Goal: Information Seeking & Learning: Learn about a topic

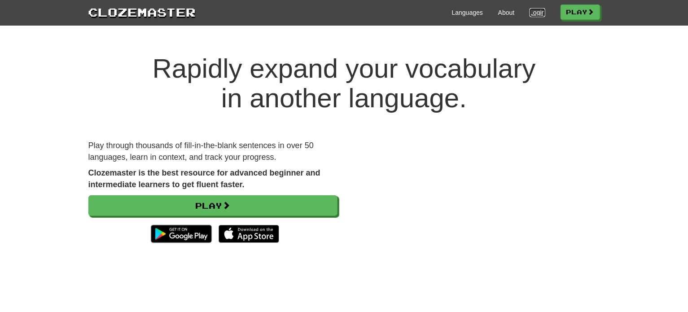
click at [534, 13] on link "Login" at bounding box center [536, 12] width 15 height 9
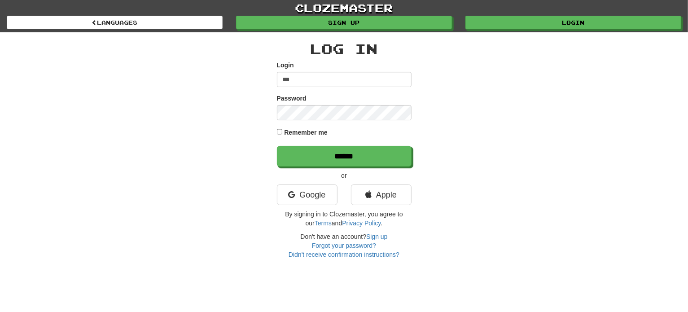
type input "**********"
click at [277, 146] on input "******" at bounding box center [344, 156] width 135 height 21
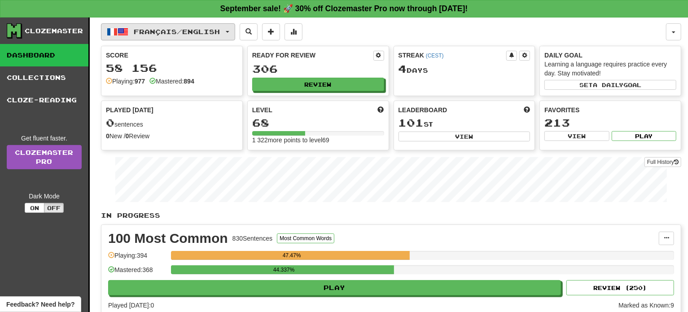
click at [225, 26] on button "Français / English" at bounding box center [168, 31] width 134 height 17
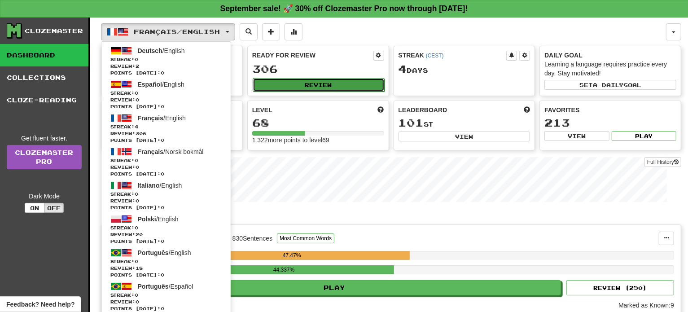
click at [320, 78] on button "Review" at bounding box center [319, 84] width 132 height 13
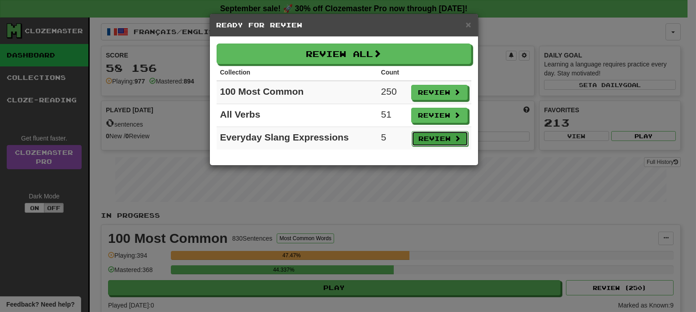
click at [429, 139] on button "Review" at bounding box center [440, 138] width 57 height 15
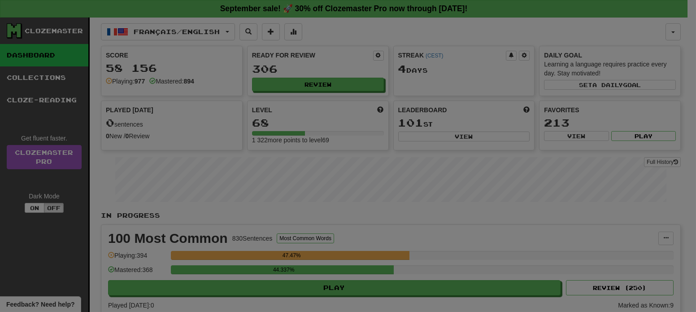
select select "**"
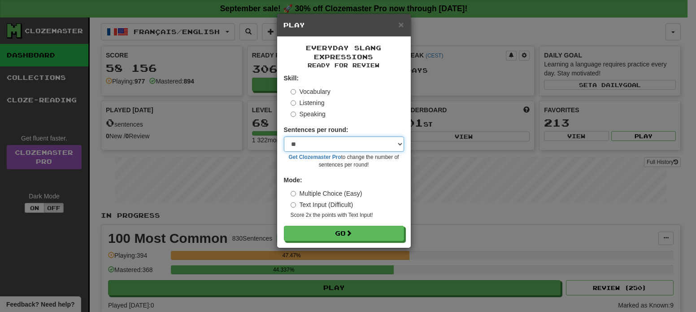
click at [377, 145] on select "* ** ** ** ** ** *** ********" at bounding box center [344, 143] width 120 height 15
click at [284, 137] on select "* ** ** ** ** ** *** ********" at bounding box center [344, 143] width 120 height 15
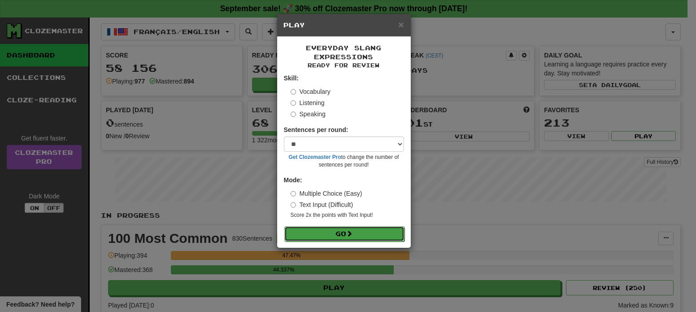
click at [351, 235] on span at bounding box center [350, 233] width 6 height 6
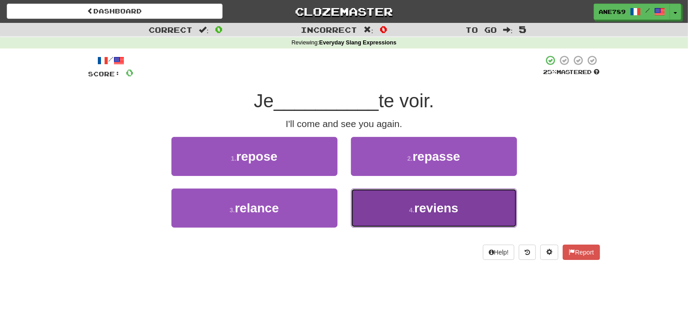
click at [396, 212] on button "4 . reviens" at bounding box center [434, 207] width 166 height 39
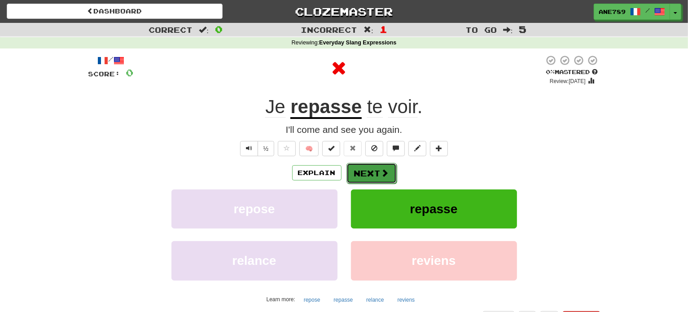
click at [369, 170] on button "Next" at bounding box center [371, 173] width 50 height 21
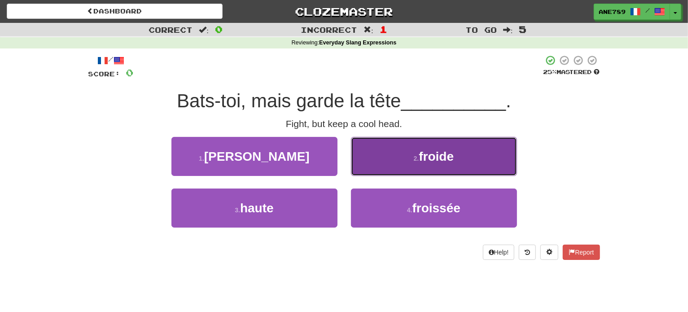
click at [381, 157] on button "2 . froide" at bounding box center [434, 156] width 166 height 39
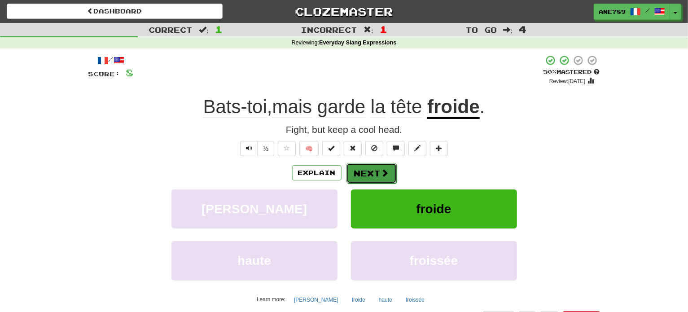
click at [362, 173] on button "Next" at bounding box center [371, 173] width 50 height 21
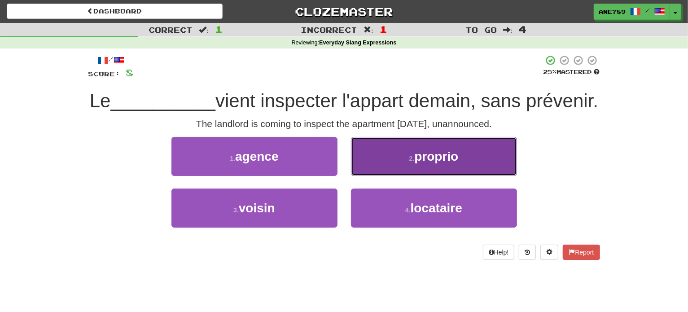
click at [390, 176] on button "2 . proprio" at bounding box center [434, 156] width 166 height 39
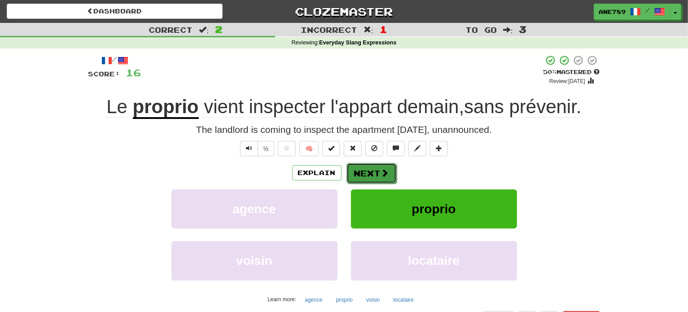
click at [385, 174] on span at bounding box center [385, 173] width 8 height 8
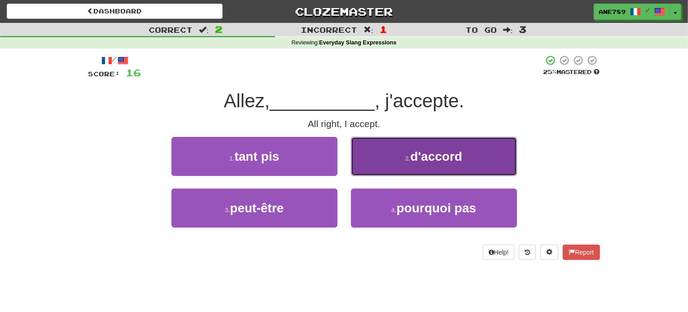
click at [422, 158] on span "d'accord" at bounding box center [436, 156] width 52 height 14
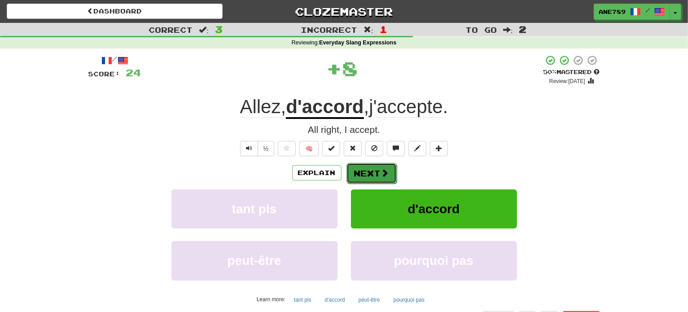
click at [381, 172] on span at bounding box center [385, 173] width 8 height 8
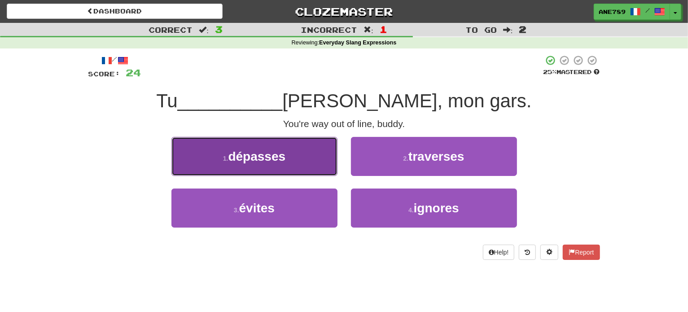
click at [303, 161] on button "1 . dépasses" at bounding box center [254, 156] width 166 height 39
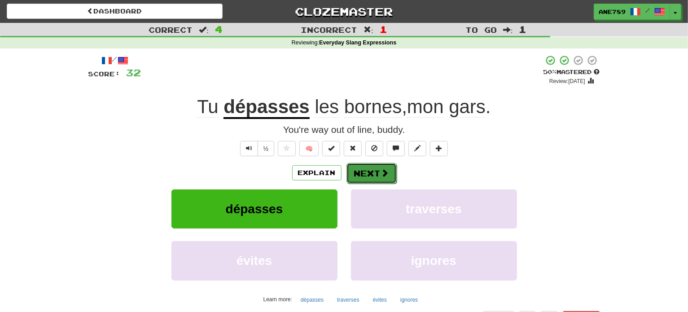
click at [371, 175] on button "Next" at bounding box center [371, 173] width 50 height 21
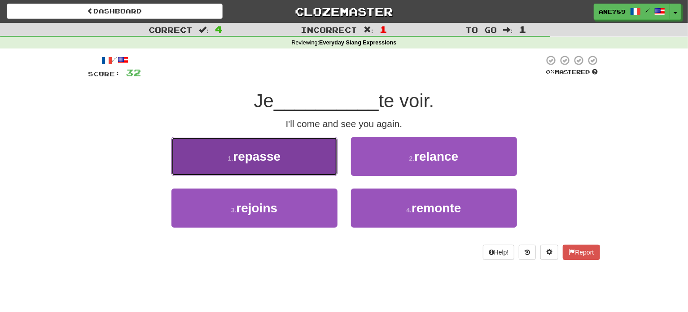
click at [313, 164] on button "1 . repasse" at bounding box center [254, 156] width 166 height 39
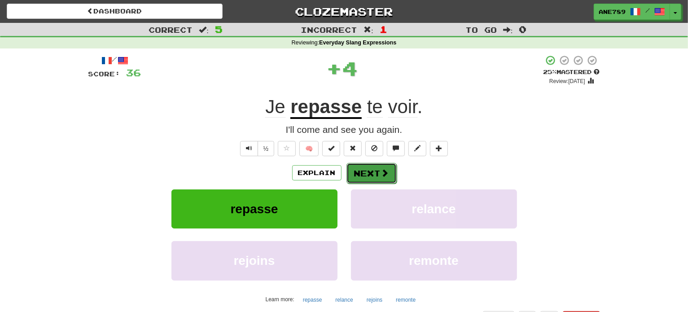
click at [374, 171] on button "Next" at bounding box center [371, 173] width 50 height 21
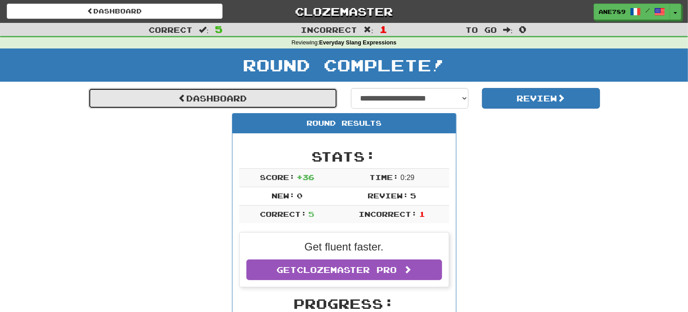
click at [267, 94] on link "Dashboard" at bounding box center [212, 98] width 249 height 21
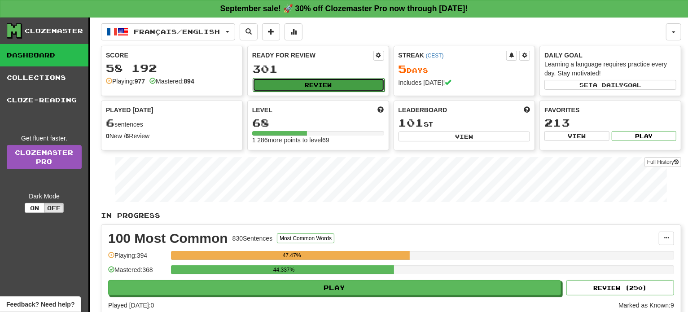
click at [292, 82] on button "Review" at bounding box center [319, 84] width 132 height 13
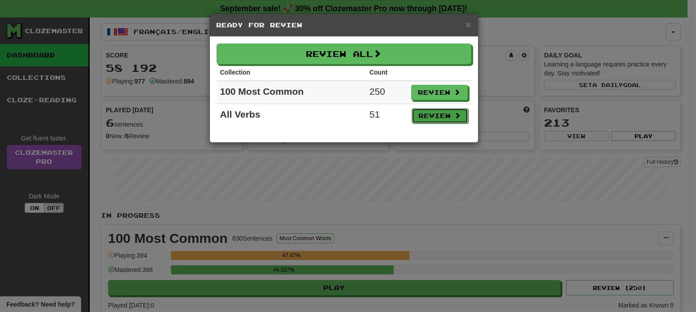
click at [428, 113] on button "Review" at bounding box center [440, 115] width 57 height 15
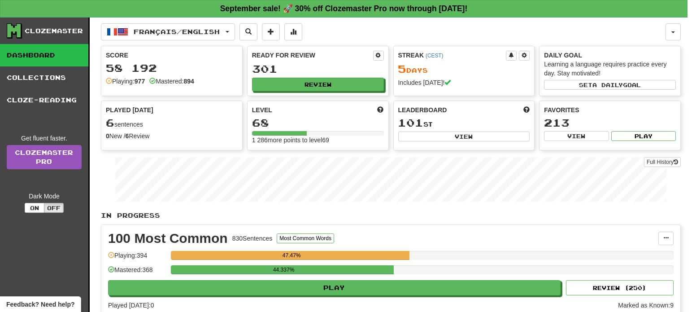
select select "**"
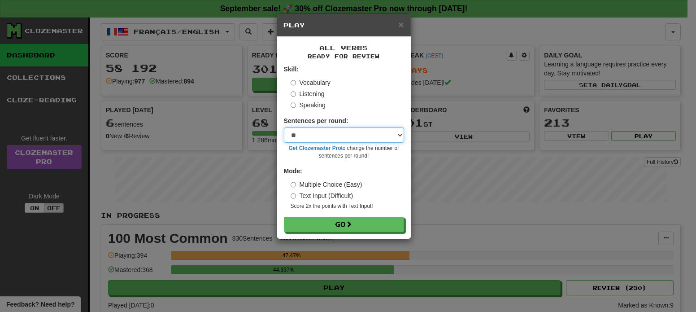
click at [364, 137] on select "* ** ** ** ** ** *** ********" at bounding box center [344, 134] width 120 height 15
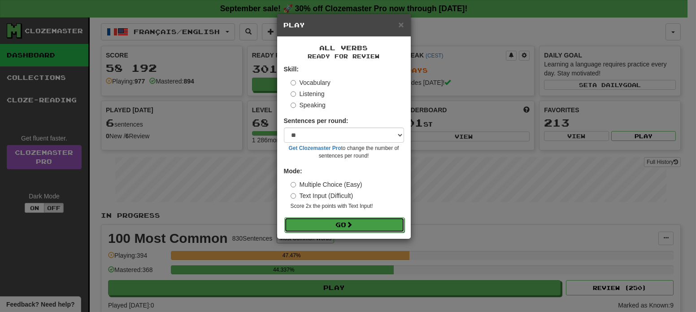
click at [360, 227] on button "Go" at bounding box center [344, 224] width 120 height 15
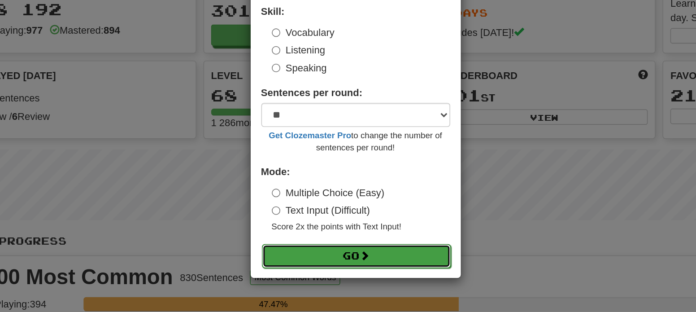
click at [342, 220] on button "Go" at bounding box center [344, 224] width 120 height 15
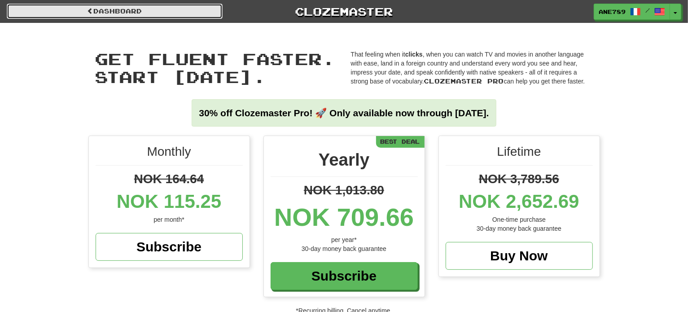
click at [105, 8] on link "Dashboard" at bounding box center [115, 11] width 216 height 15
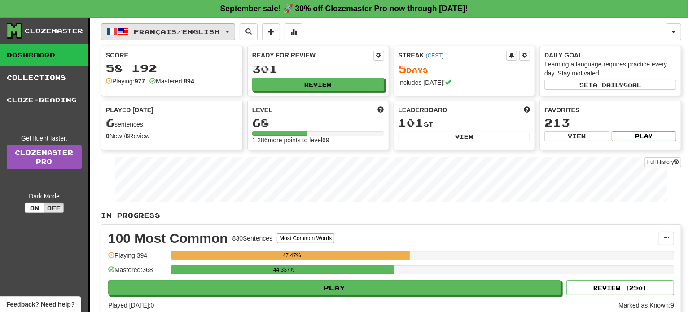
click at [212, 31] on span "Français / English" at bounding box center [177, 32] width 86 height 8
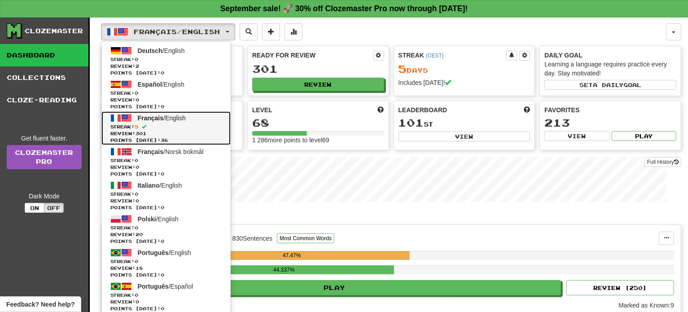
click at [144, 129] on span "Streak: 5" at bounding box center [165, 126] width 111 height 7
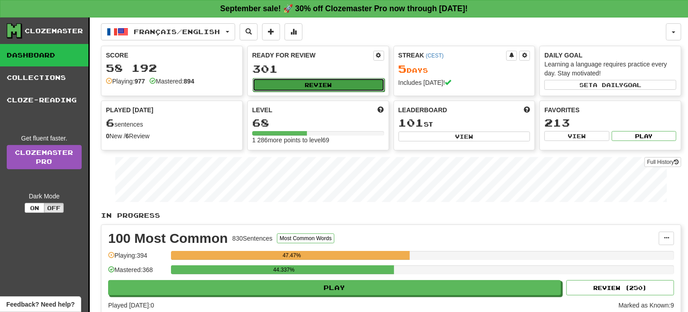
click at [273, 86] on button "Review" at bounding box center [319, 84] width 132 height 13
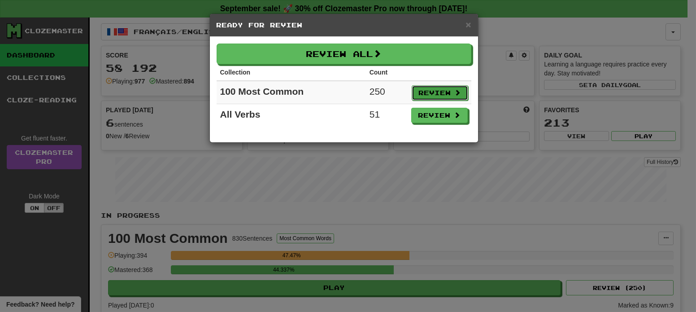
click at [422, 94] on button "Review" at bounding box center [440, 92] width 57 height 15
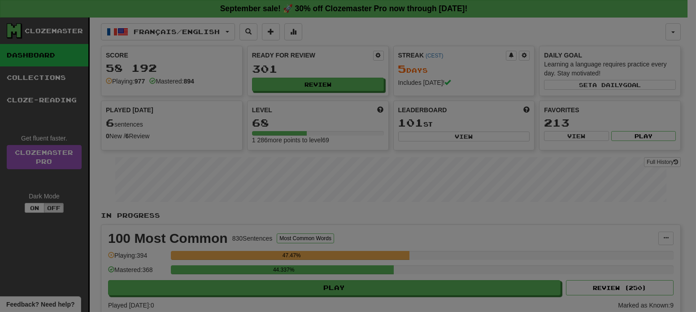
select select "**"
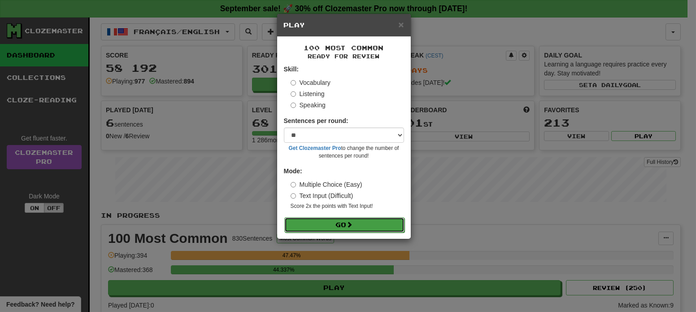
click at [343, 223] on button "Go" at bounding box center [344, 224] width 120 height 15
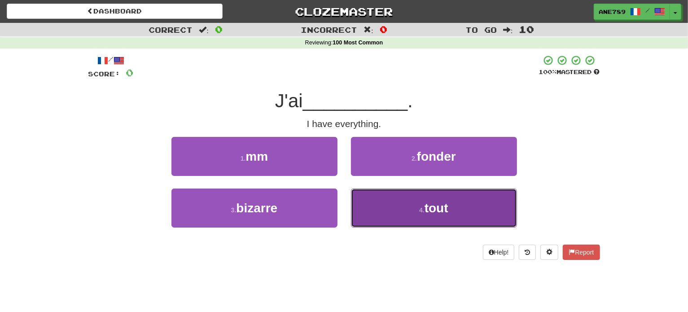
click at [381, 222] on button "4 . tout" at bounding box center [434, 207] width 166 height 39
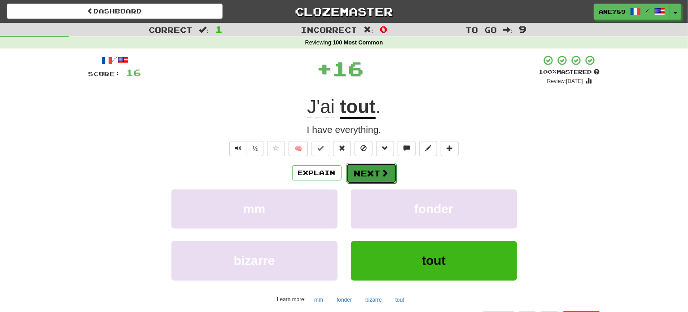
click at [366, 171] on button "Next" at bounding box center [371, 173] width 50 height 21
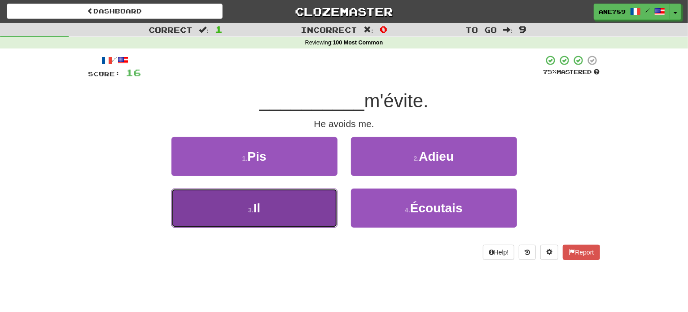
click at [305, 218] on button "3 . Il" at bounding box center [254, 207] width 166 height 39
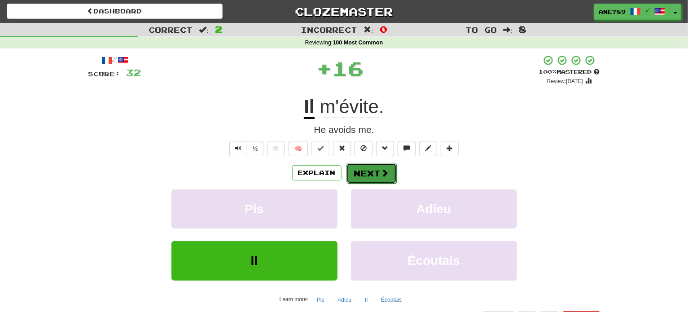
click at [382, 172] on span at bounding box center [385, 173] width 8 height 8
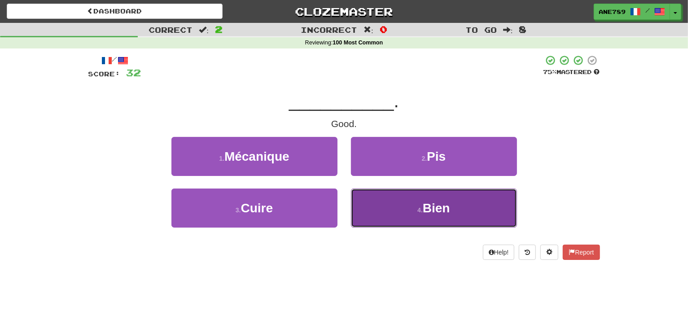
click at [394, 207] on button "4 . Bien" at bounding box center [434, 207] width 166 height 39
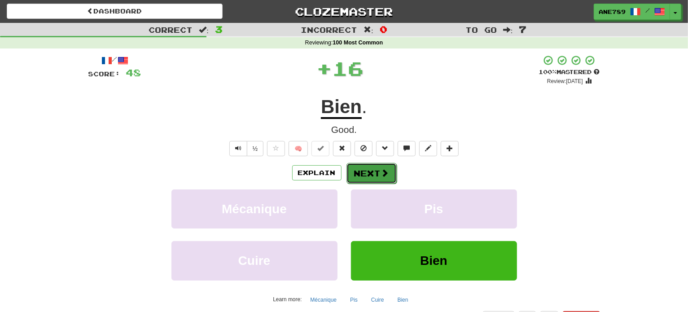
click at [381, 170] on span at bounding box center [385, 173] width 8 height 8
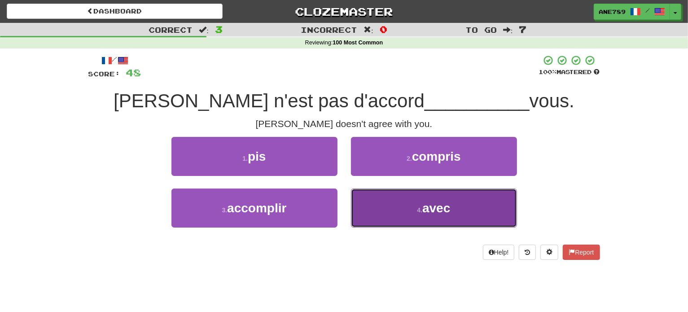
click at [392, 209] on button "4 . avec" at bounding box center [434, 207] width 166 height 39
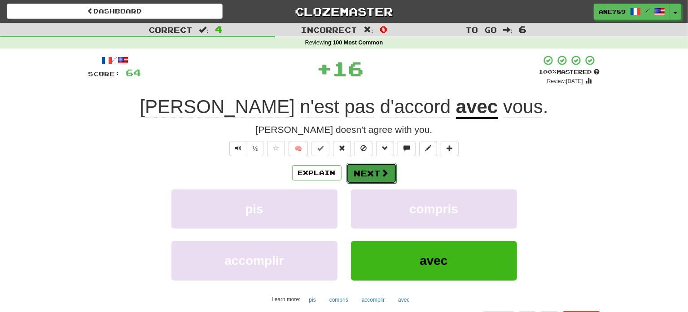
click at [381, 172] on span at bounding box center [385, 173] width 8 height 8
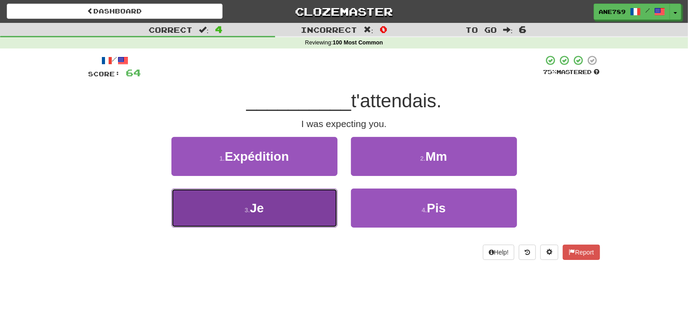
click at [313, 204] on button "3 . Je" at bounding box center [254, 207] width 166 height 39
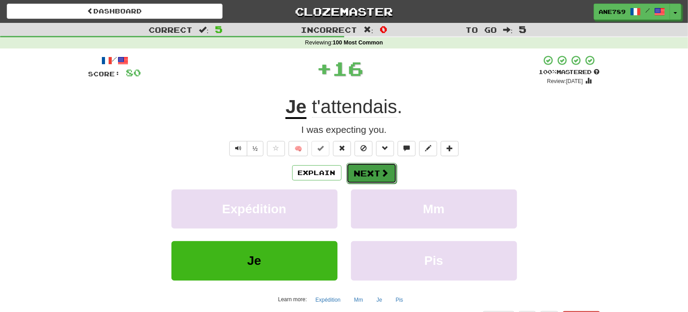
click at [368, 174] on button "Next" at bounding box center [371, 173] width 50 height 21
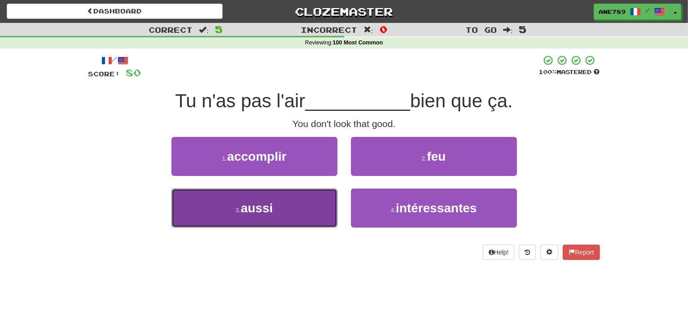
click at [299, 210] on button "3 . aussi" at bounding box center [254, 207] width 166 height 39
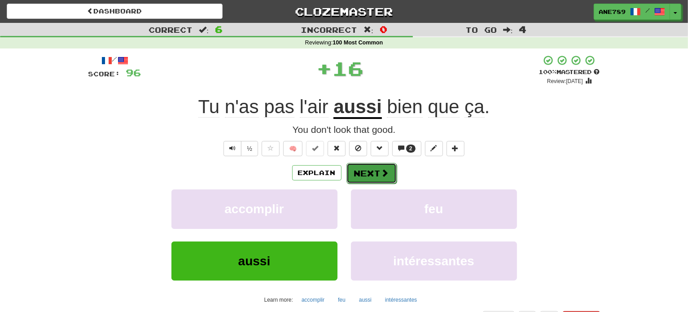
click at [369, 170] on button "Next" at bounding box center [371, 173] width 50 height 21
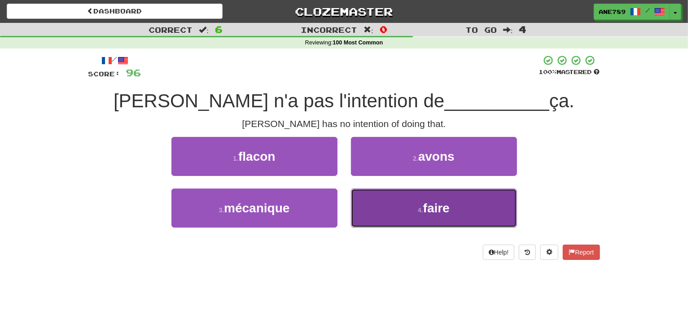
click at [388, 205] on button "4 . faire" at bounding box center [434, 207] width 166 height 39
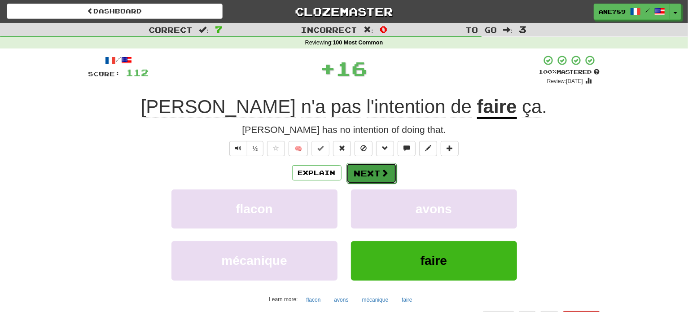
click at [374, 170] on button "Next" at bounding box center [371, 173] width 50 height 21
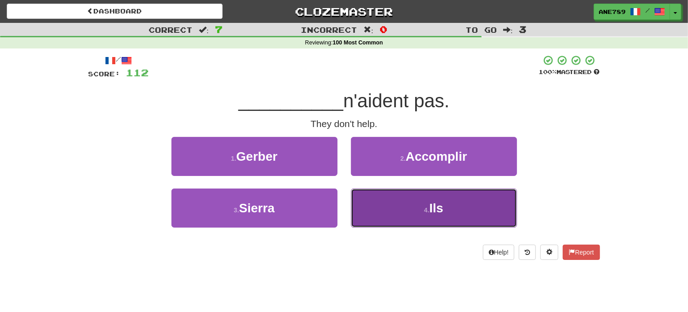
click at [388, 209] on button "4 . Ils" at bounding box center [434, 207] width 166 height 39
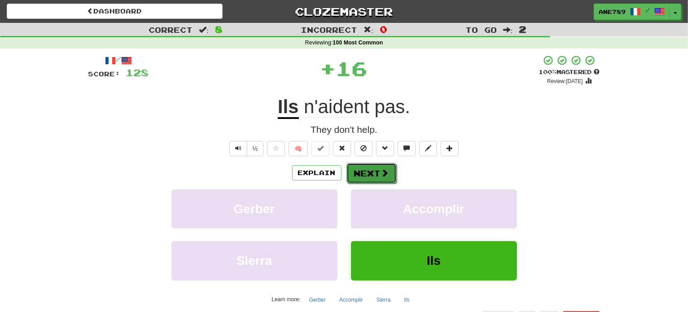
click at [367, 166] on button "Next" at bounding box center [371, 173] width 50 height 21
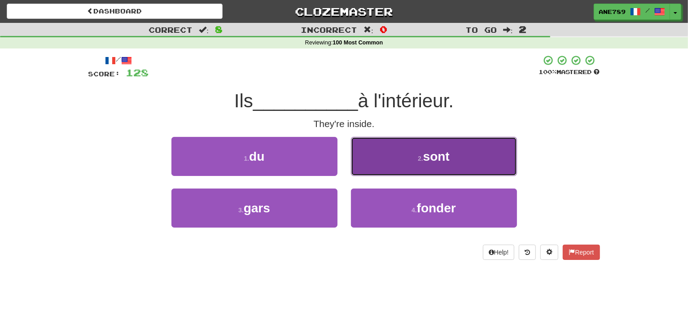
click at [366, 152] on button "2 . sont" at bounding box center [434, 156] width 166 height 39
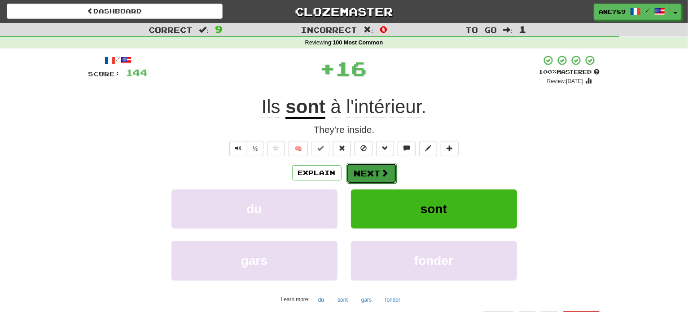
click at [365, 173] on button "Next" at bounding box center [371, 173] width 50 height 21
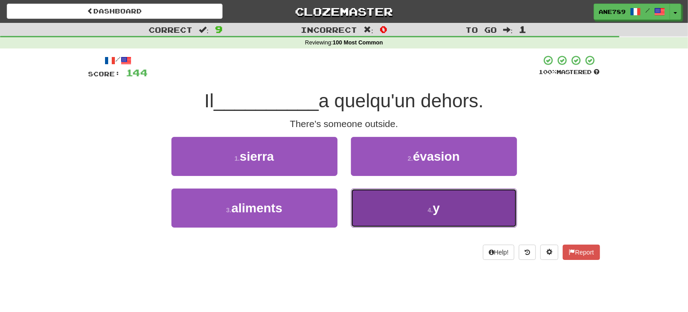
click at [411, 224] on button "4 . y" at bounding box center [434, 207] width 166 height 39
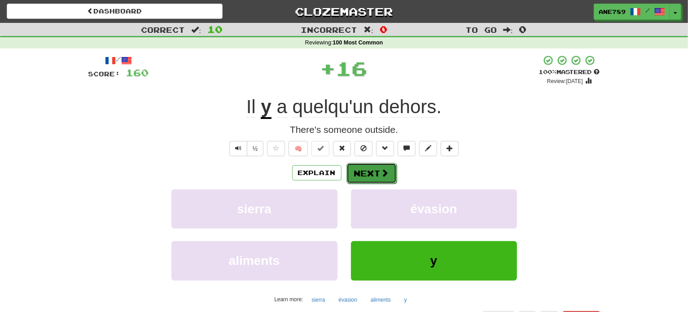
click at [366, 170] on button "Next" at bounding box center [371, 173] width 50 height 21
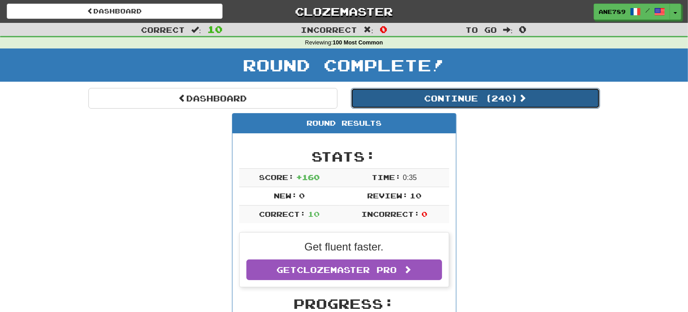
click at [411, 90] on button "Continue ( 240 )" at bounding box center [475, 98] width 249 height 21
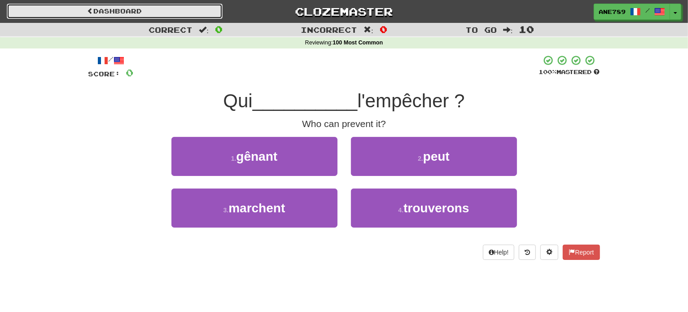
click at [188, 13] on link "Dashboard" at bounding box center [115, 11] width 216 height 15
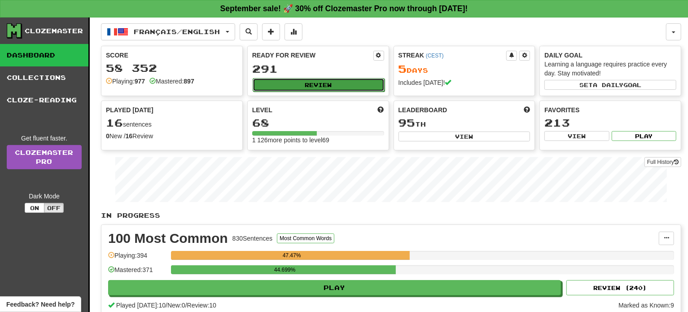
click at [308, 78] on button "Review" at bounding box center [319, 84] width 132 height 13
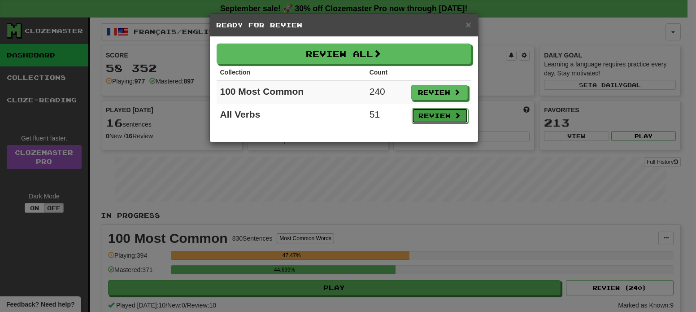
click at [415, 111] on button "Review" at bounding box center [440, 115] width 57 height 15
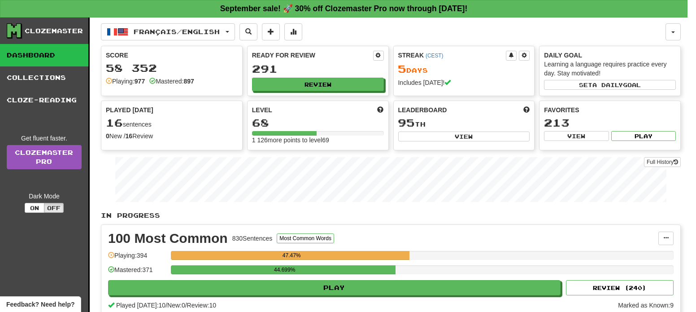
select select "**"
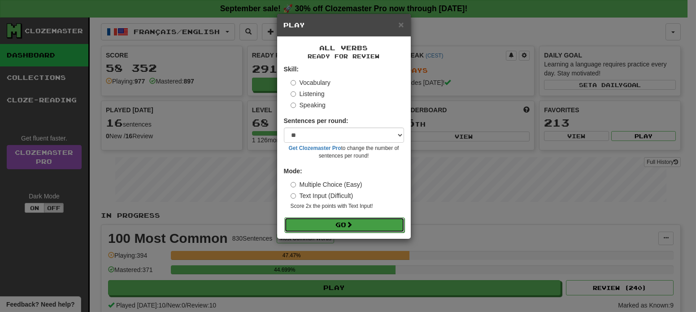
click at [342, 231] on button "Go" at bounding box center [344, 224] width 120 height 15
click at [401, 22] on span "×" at bounding box center [400, 24] width 5 height 10
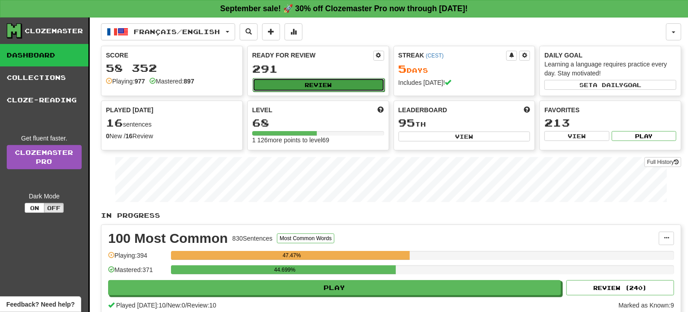
click at [333, 86] on button "Review" at bounding box center [319, 84] width 132 height 13
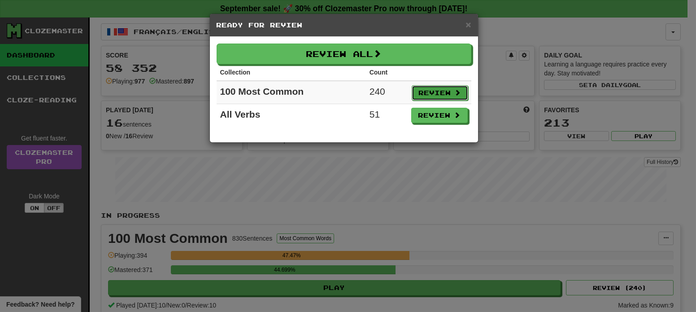
click at [426, 93] on button "Review" at bounding box center [440, 92] width 57 height 15
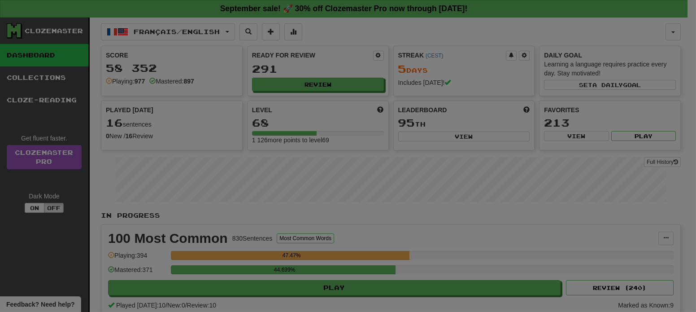
select select "**"
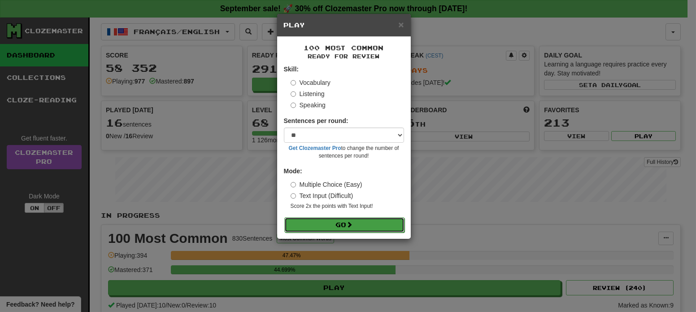
click at [381, 229] on button "Go" at bounding box center [344, 224] width 120 height 15
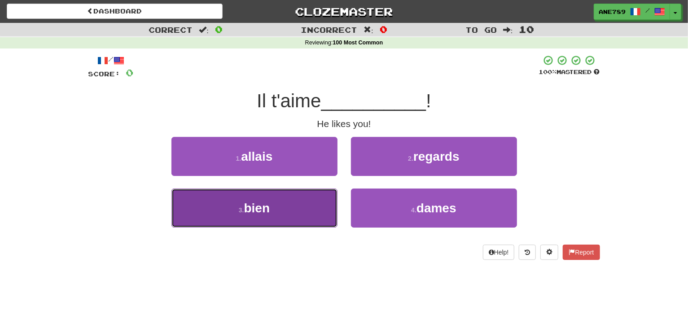
click at [294, 224] on button "3 . bien" at bounding box center [254, 207] width 166 height 39
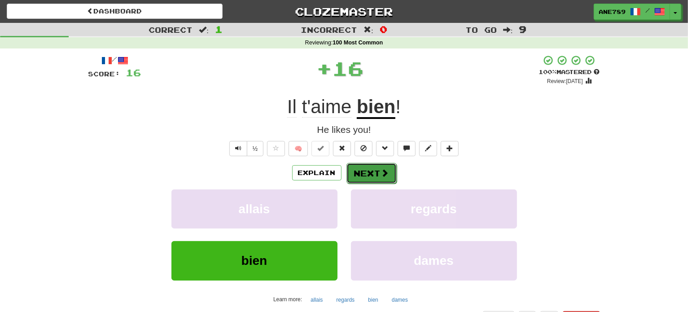
click at [376, 177] on button "Next" at bounding box center [371, 173] width 50 height 21
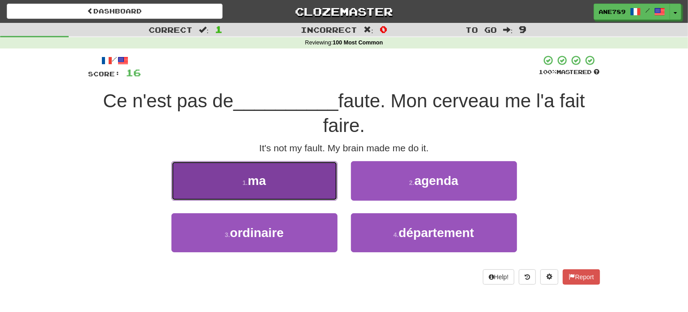
click at [317, 176] on button "1 . ma" at bounding box center [254, 180] width 166 height 39
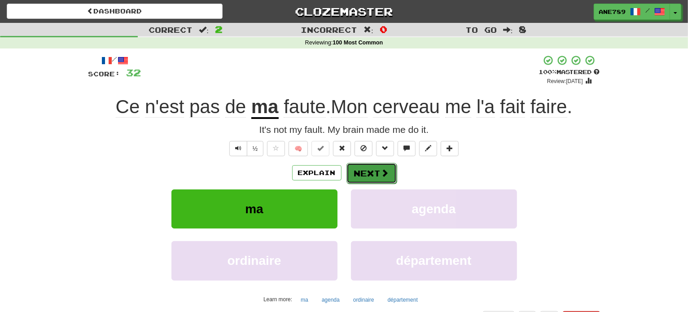
click at [354, 174] on button "Next" at bounding box center [371, 173] width 50 height 21
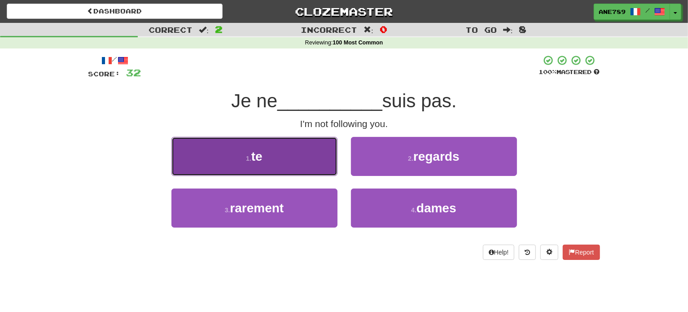
click at [302, 155] on button "1 . te" at bounding box center [254, 156] width 166 height 39
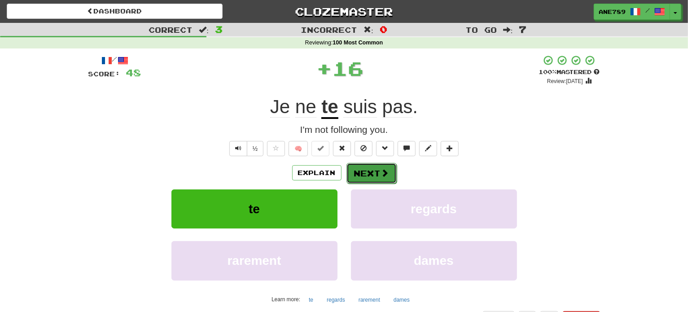
click at [361, 176] on button "Next" at bounding box center [371, 173] width 50 height 21
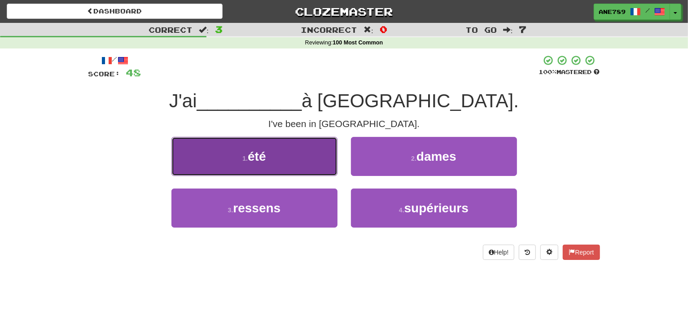
click at [311, 160] on button "1 . été" at bounding box center [254, 156] width 166 height 39
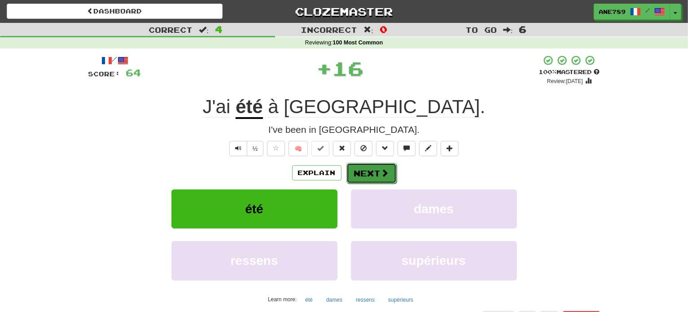
click at [367, 172] on button "Next" at bounding box center [371, 173] width 50 height 21
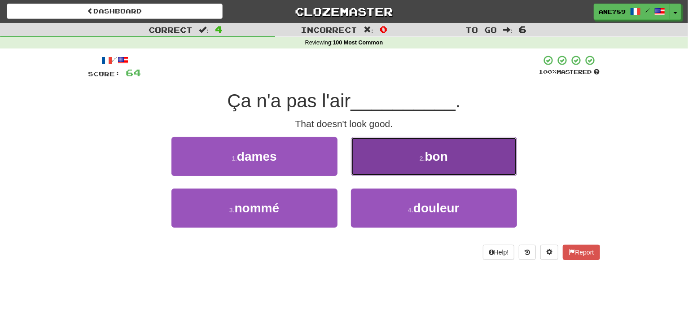
click at [406, 170] on button "2 . bon" at bounding box center [434, 156] width 166 height 39
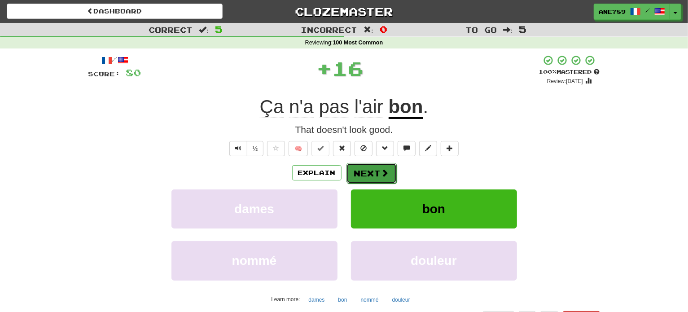
click at [381, 170] on span at bounding box center [385, 173] width 8 height 8
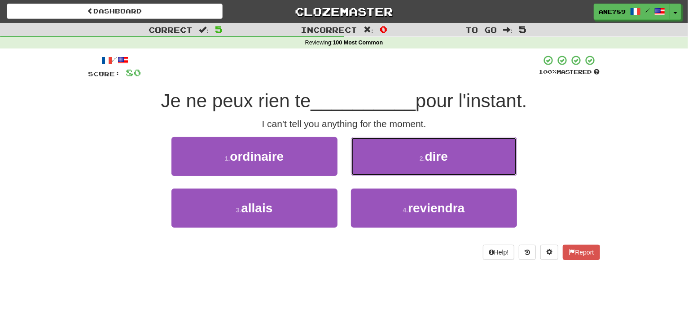
click at [380, 170] on button "2 . dire" at bounding box center [434, 156] width 166 height 39
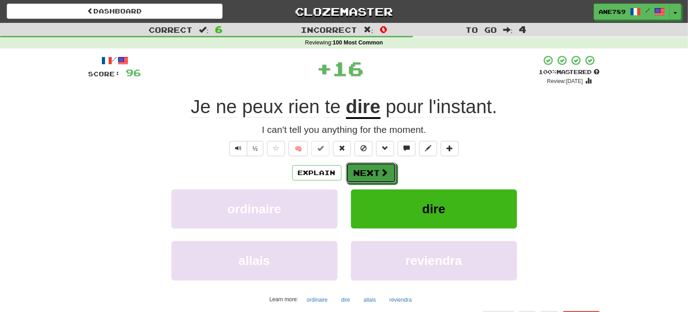
click at [380, 170] on span at bounding box center [384, 172] width 8 height 8
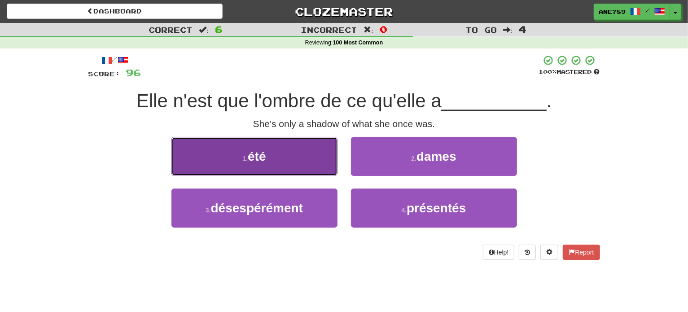
click at [320, 158] on button "1 . été" at bounding box center [254, 156] width 166 height 39
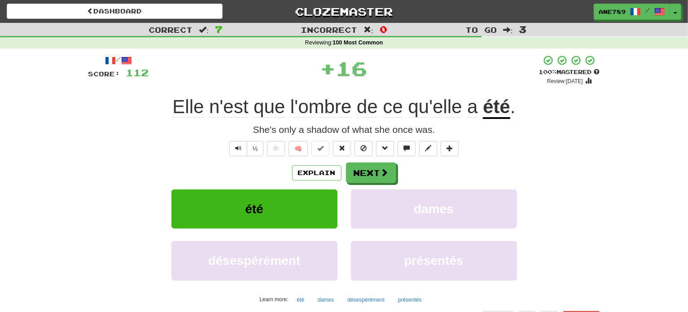
click at [362, 157] on div "/ Score: 112 + 16 100 % Mastered Review: 2025-10-12 Elle n'est que l'ombre de c…" at bounding box center [343, 198] width 511 height 286
click at [362, 168] on button "Next" at bounding box center [371, 173] width 50 height 21
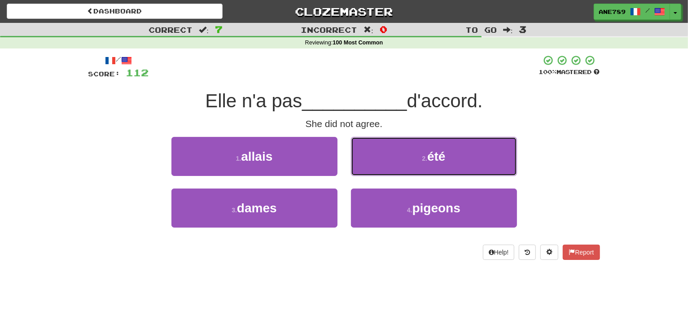
click at [362, 168] on button "2 . été" at bounding box center [434, 156] width 166 height 39
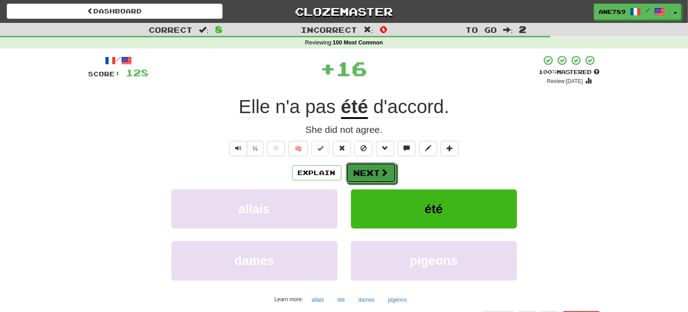
click at [362, 168] on button "Next" at bounding box center [371, 172] width 50 height 21
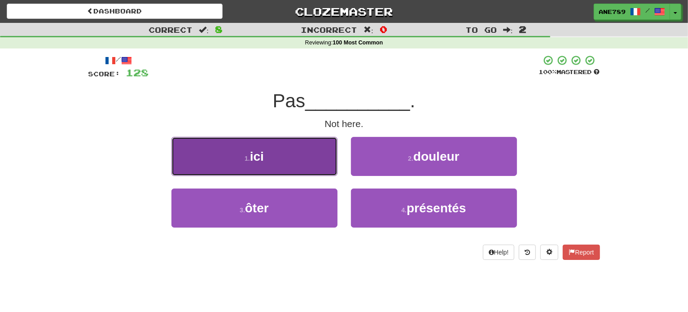
click at [318, 161] on button "1 . ici" at bounding box center [254, 156] width 166 height 39
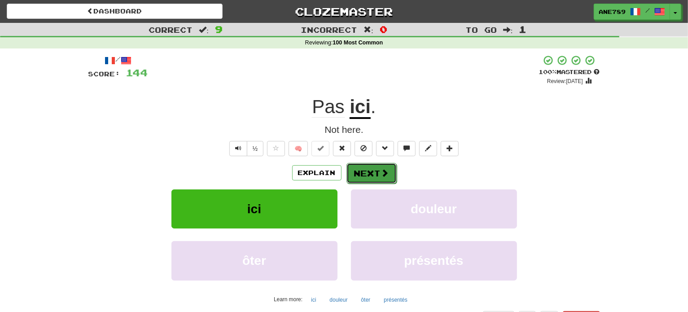
click at [372, 175] on button "Next" at bounding box center [371, 173] width 50 height 21
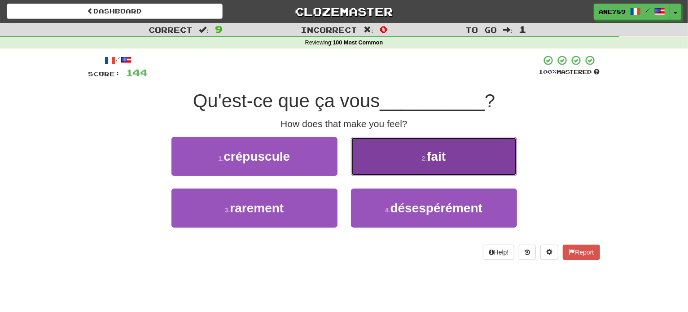
click at [420, 167] on button "2 . fait" at bounding box center [434, 156] width 166 height 39
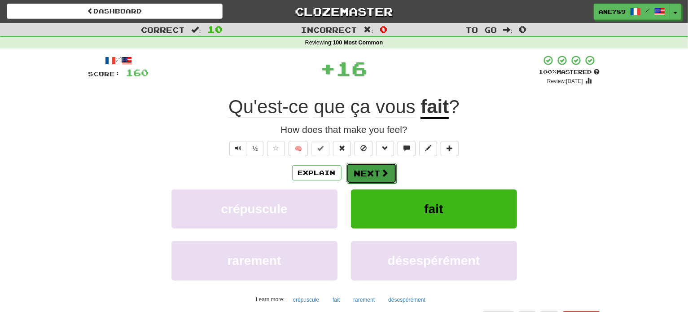
click at [370, 174] on button "Next" at bounding box center [371, 173] width 50 height 21
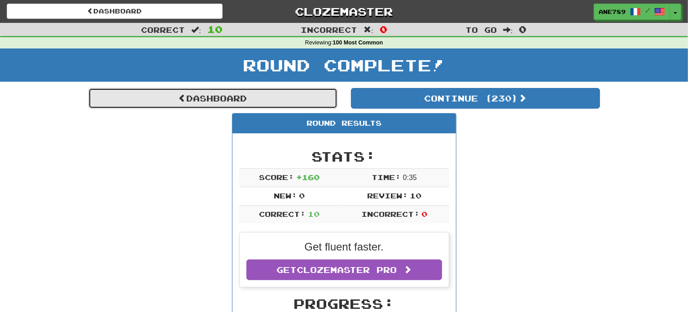
click at [292, 97] on link "Dashboard" at bounding box center [212, 98] width 249 height 21
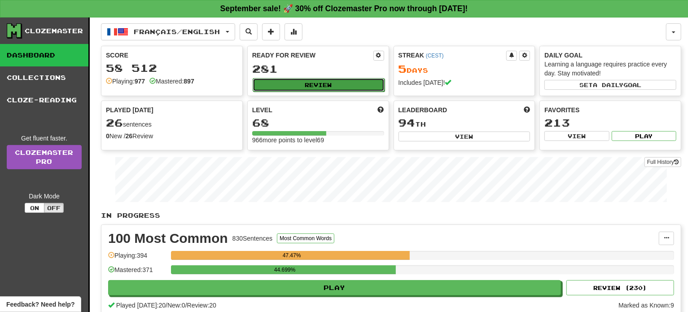
click at [302, 85] on button "Review" at bounding box center [319, 84] width 132 height 13
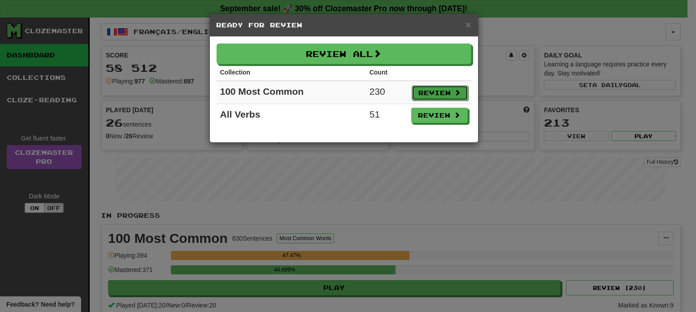
click at [424, 95] on button "Review" at bounding box center [440, 92] width 57 height 15
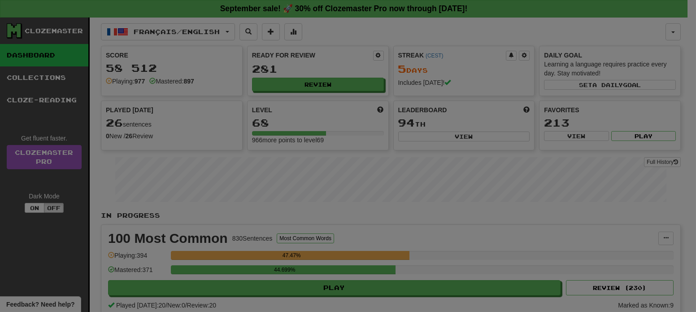
select select "**"
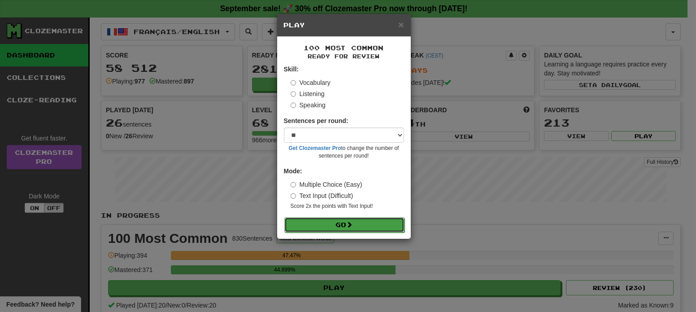
click at [362, 226] on button "Go" at bounding box center [344, 224] width 120 height 15
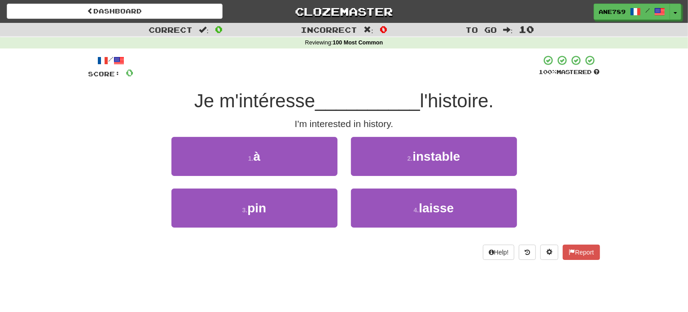
click at [292, 176] on div "1 . à" at bounding box center [254, 163] width 179 height 52
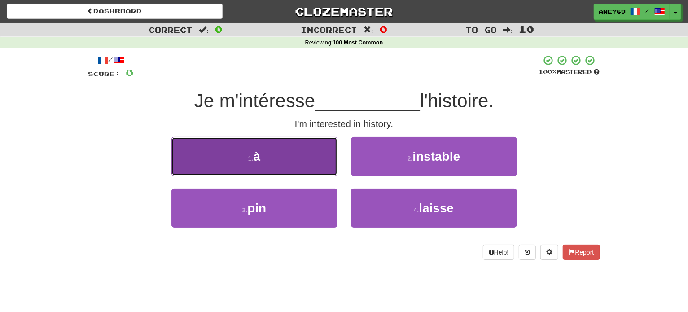
click at [291, 159] on button "1 . à" at bounding box center [254, 156] width 166 height 39
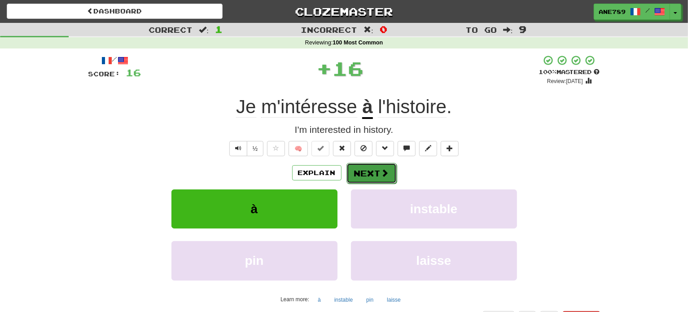
click at [370, 175] on button "Next" at bounding box center [371, 173] width 50 height 21
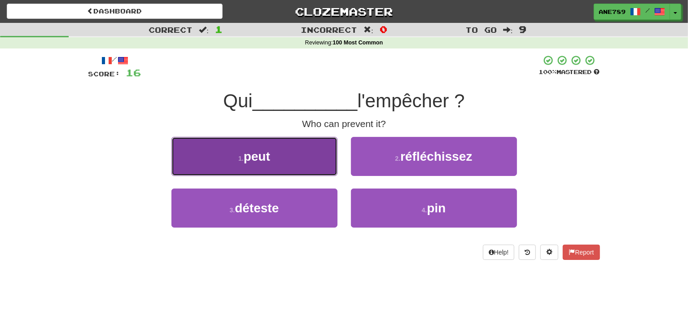
click at [318, 159] on button "1 . peut" at bounding box center [254, 156] width 166 height 39
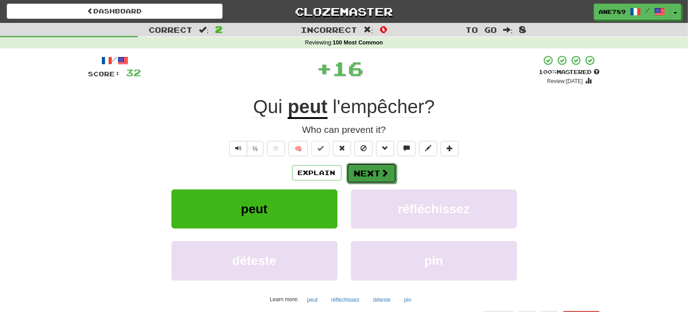
click at [354, 175] on button "Next" at bounding box center [371, 173] width 50 height 21
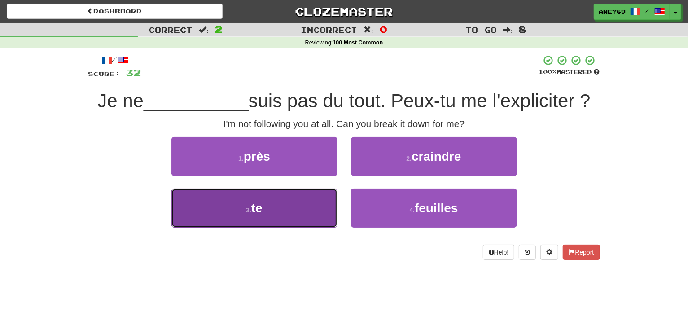
click at [305, 206] on button "3 . te" at bounding box center [254, 207] width 166 height 39
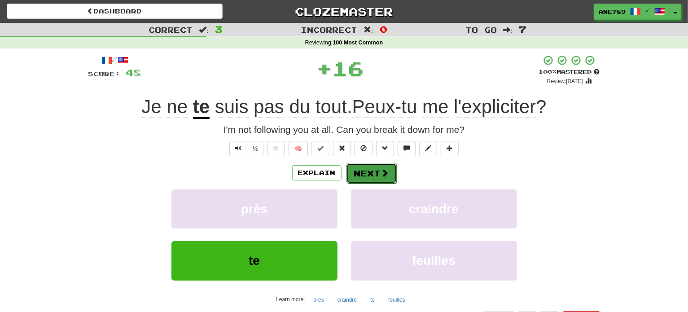
click at [364, 175] on button "Next" at bounding box center [371, 173] width 50 height 21
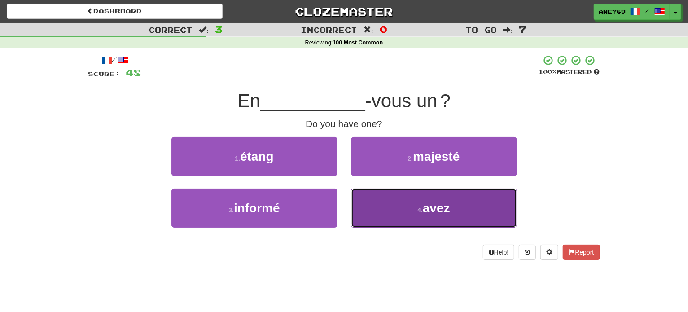
click at [392, 212] on button "4 . avez" at bounding box center [434, 207] width 166 height 39
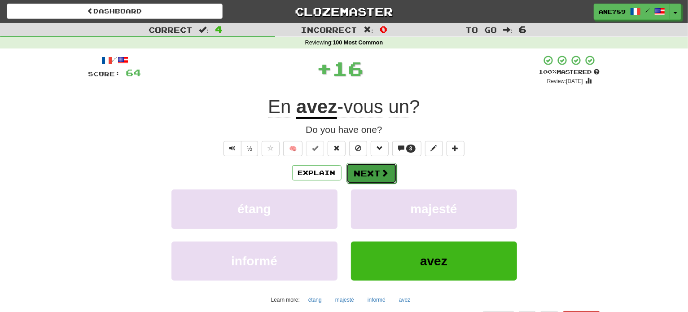
click at [367, 171] on button "Next" at bounding box center [371, 173] width 50 height 21
